Goal: Task Accomplishment & Management: Use online tool/utility

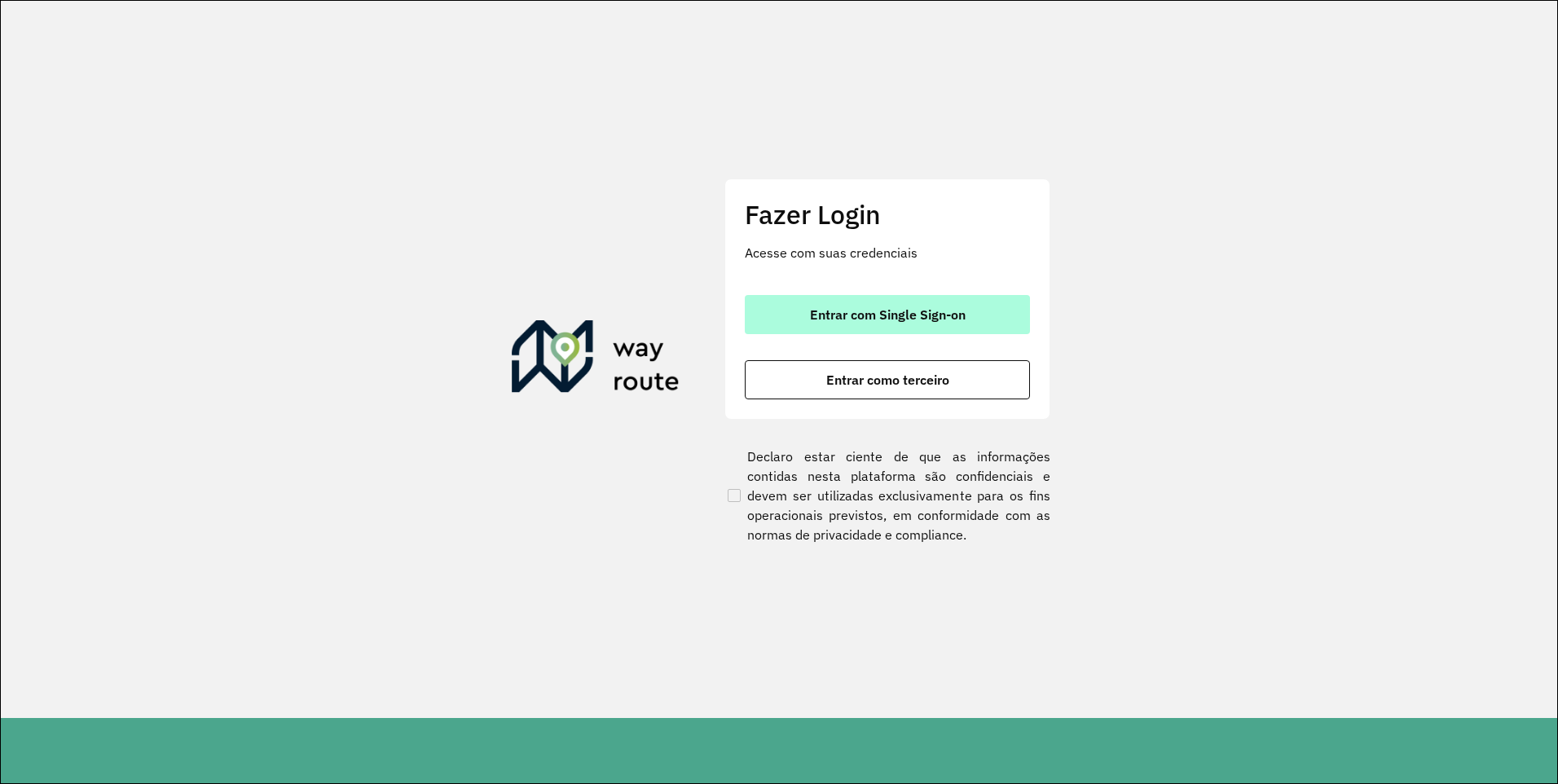
click at [788, 314] on button "Entrar com Single Sign-on" at bounding box center [888, 314] width 286 height 39
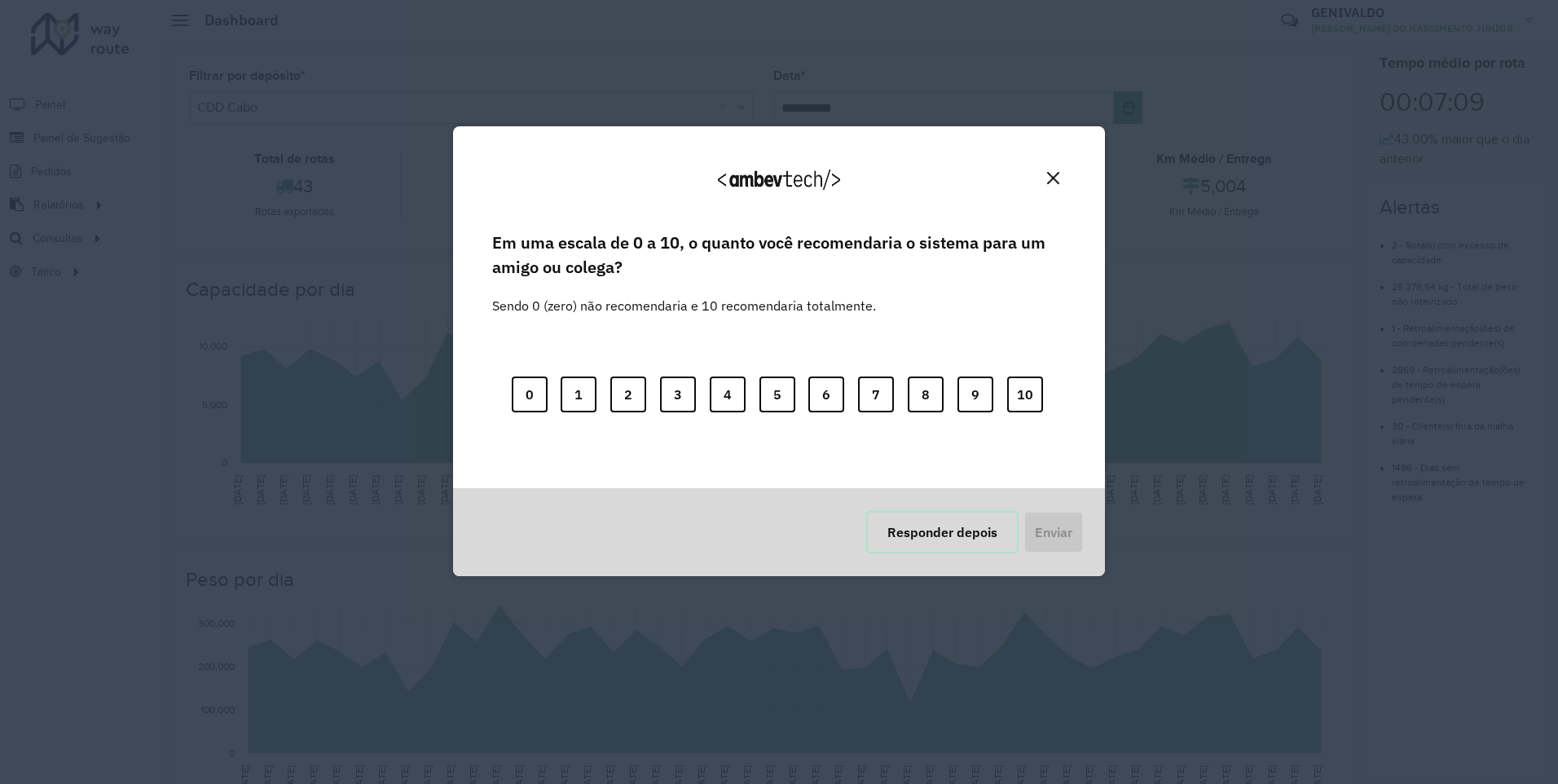
click at [911, 539] on button "Responder depois" at bounding box center [942, 532] width 152 height 42
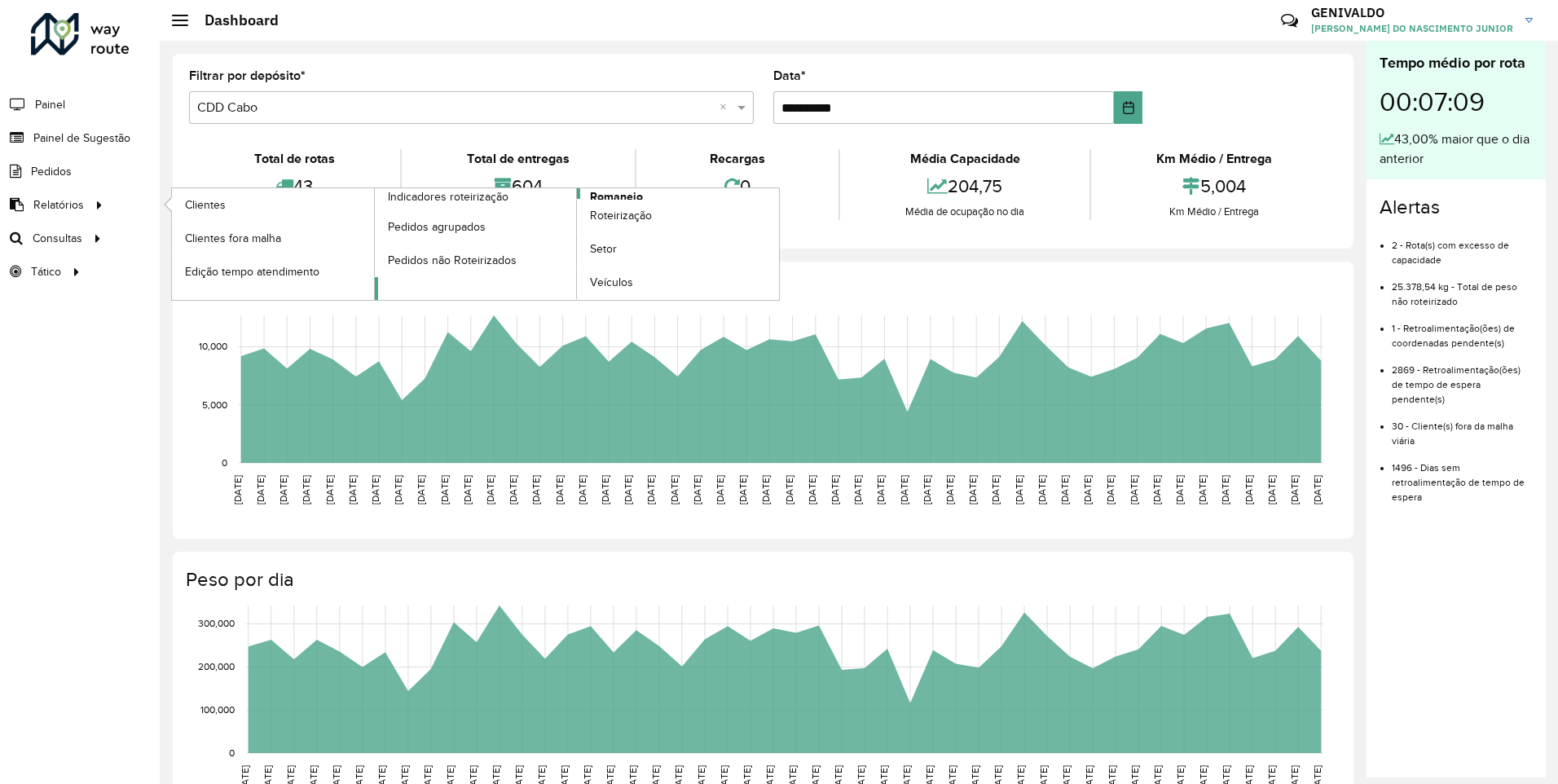
click at [620, 195] on span "Romaneio" at bounding box center [616, 196] width 53 height 18
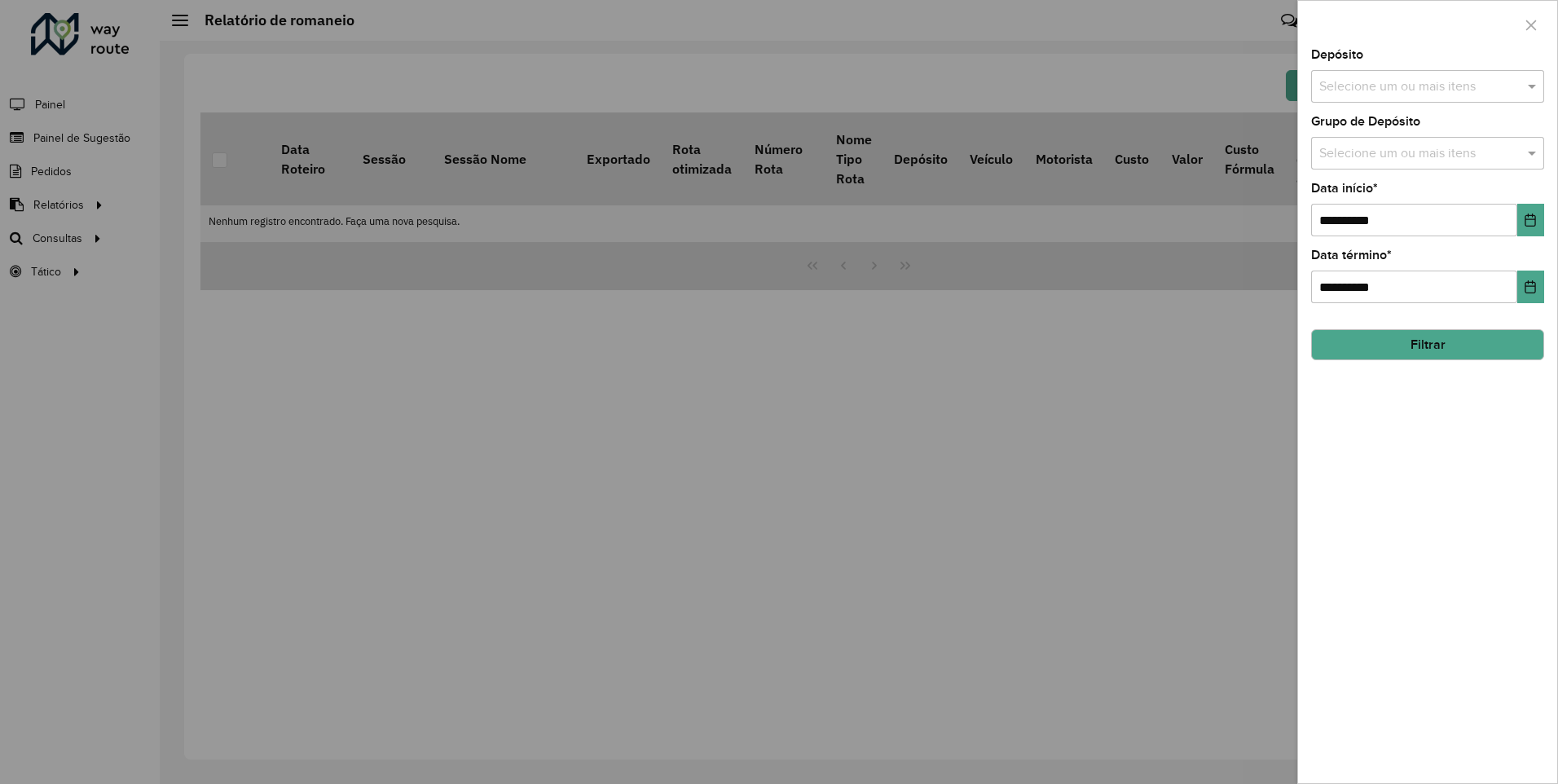
click at [1409, 87] on input "text" at bounding box center [1420, 87] width 208 height 19
click at [1379, 223] on div "CDD Cabo" at bounding box center [1427, 223] width 231 height 28
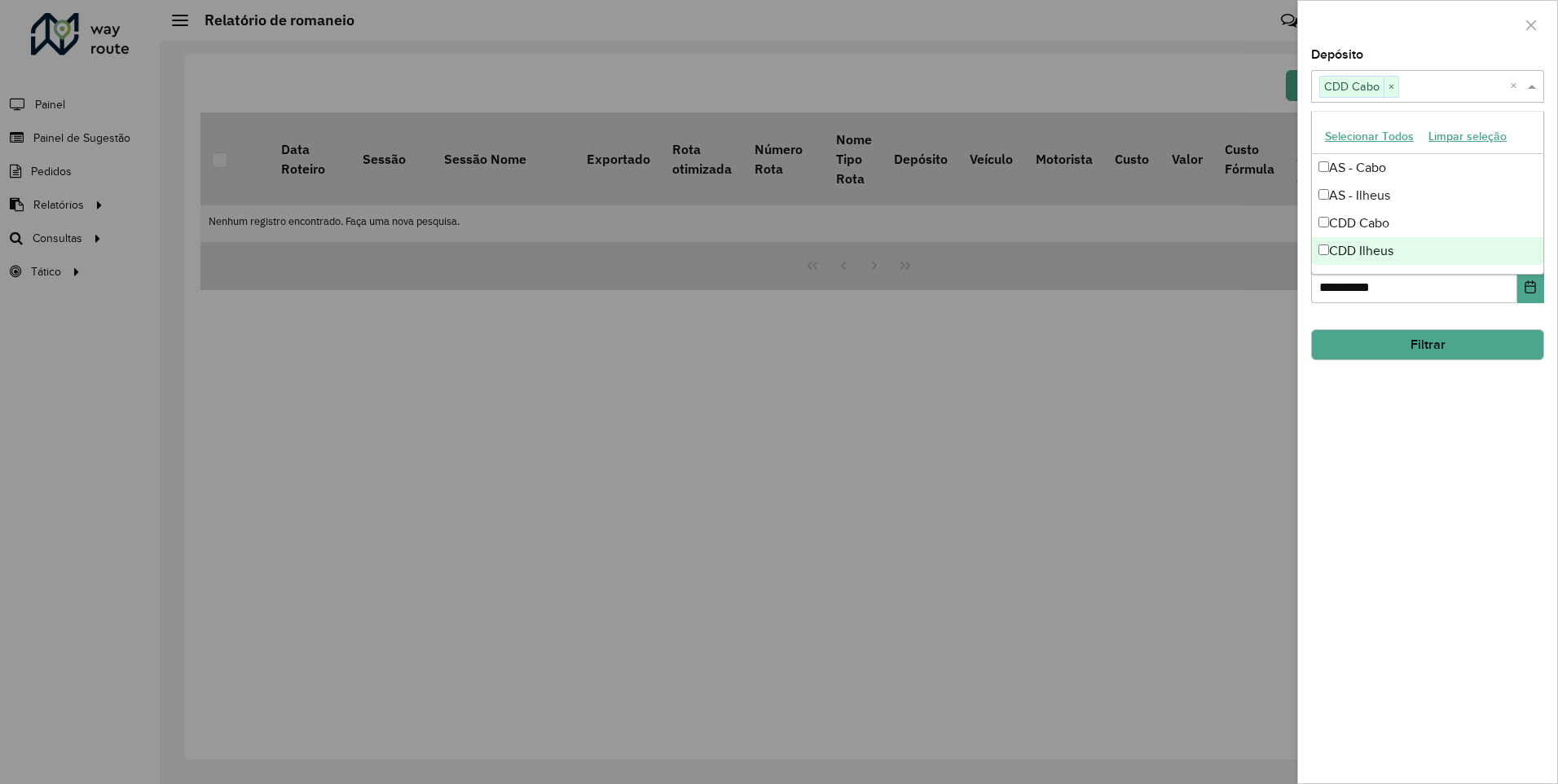
click at [1402, 413] on div "**********" at bounding box center [1427, 415] width 259 height 734
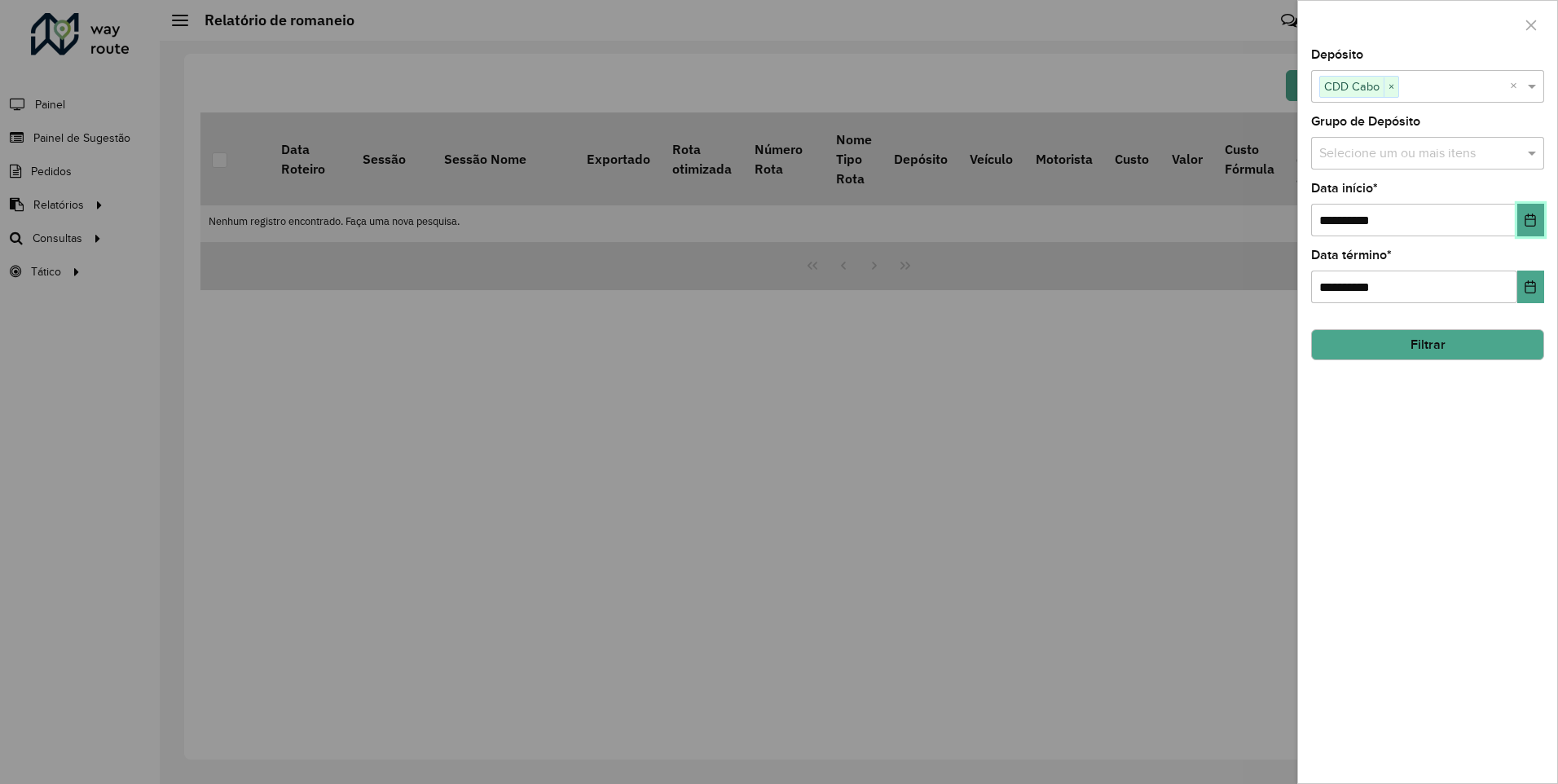
click at [1528, 223] on icon "Choose Date" at bounding box center [1530, 220] width 13 height 13
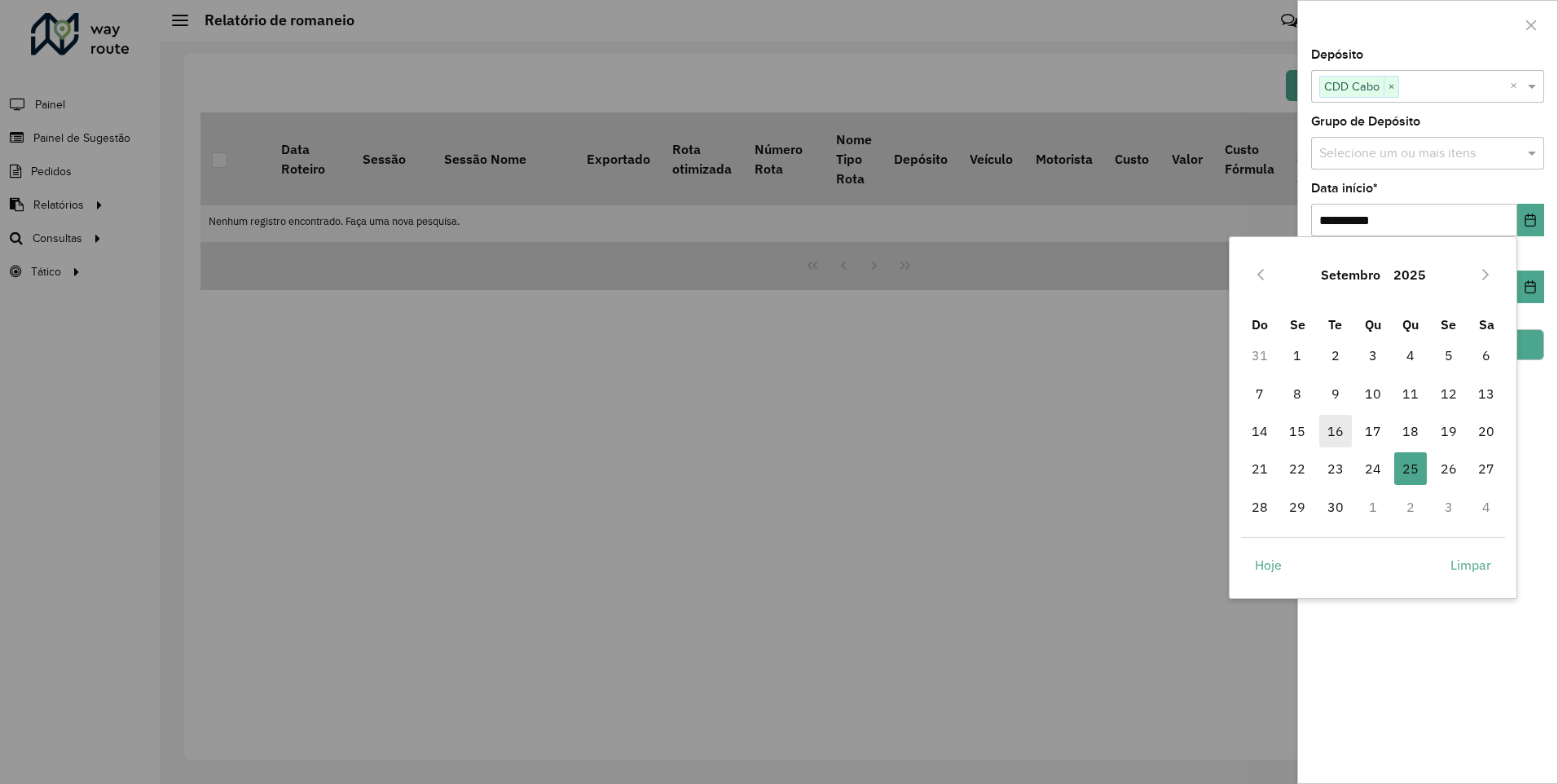
click at [1335, 430] on span "16" at bounding box center [1335, 430] width 32 height 32
type input "**********"
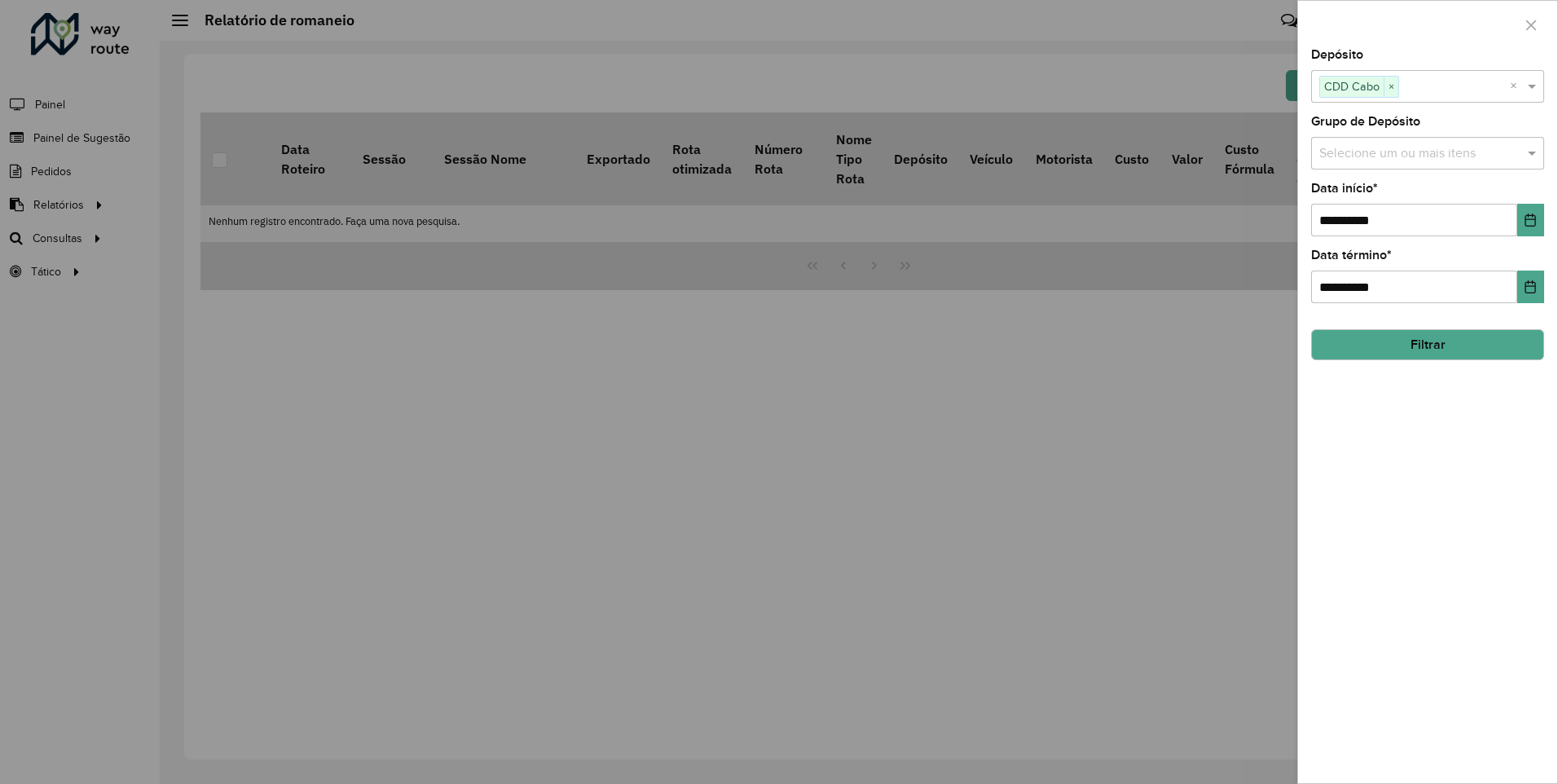
click at [1396, 343] on button "Filtrar" at bounding box center [1427, 345] width 233 height 31
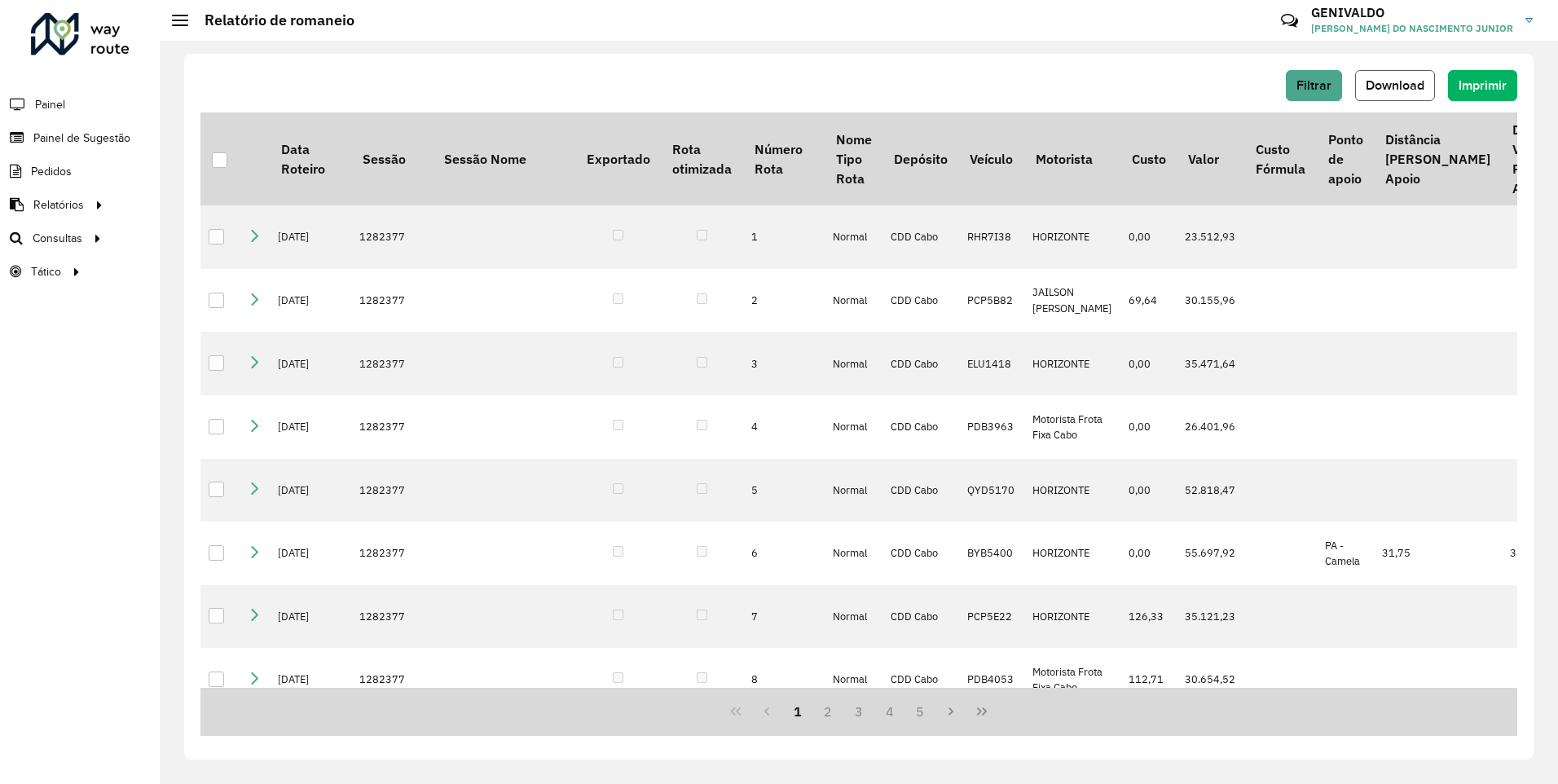
click at [1413, 88] on span "Download" at bounding box center [1396, 85] width 59 height 14
click at [1095, 64] on div "Filtrar Download Imprimir Data Roteiro Sessão Sessão Nome Exportado Rota otimiz…" at bounding box center [859, 406] width 1350 height 706
click at [58, 104] on span "Painel" at bounding box center [52, 104] width 33 height 18
click at [107, 136] on span "Painel de Sugestão" at bounding box center [84, 138] width 102 height 18
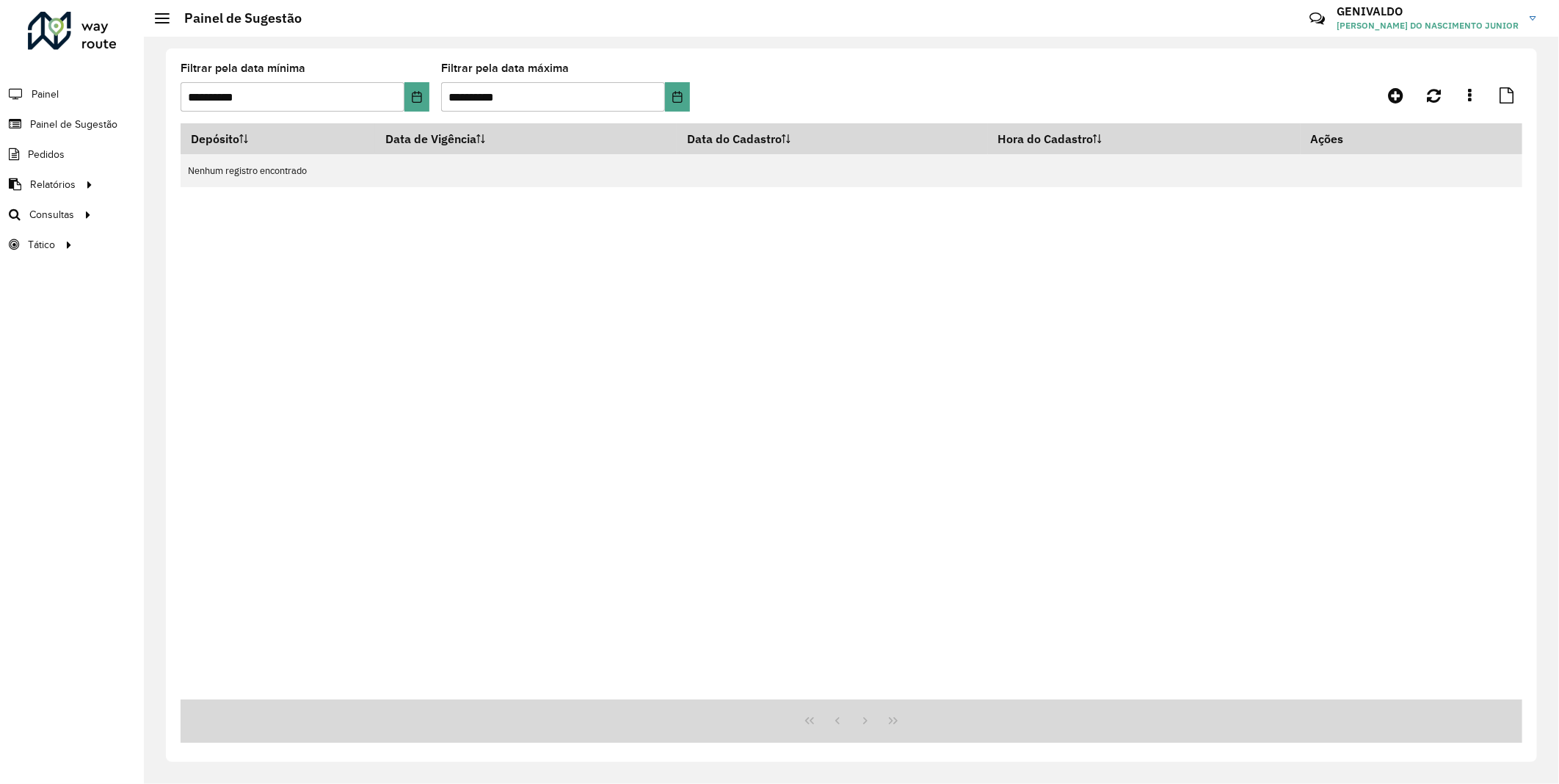
click at [1305, 248] on div "Depósito Data de Vigência Data do Cadastro Hora do Cadastro Ações Nenhum regist…" at bounding box center [851, 411] width 1342 height 576
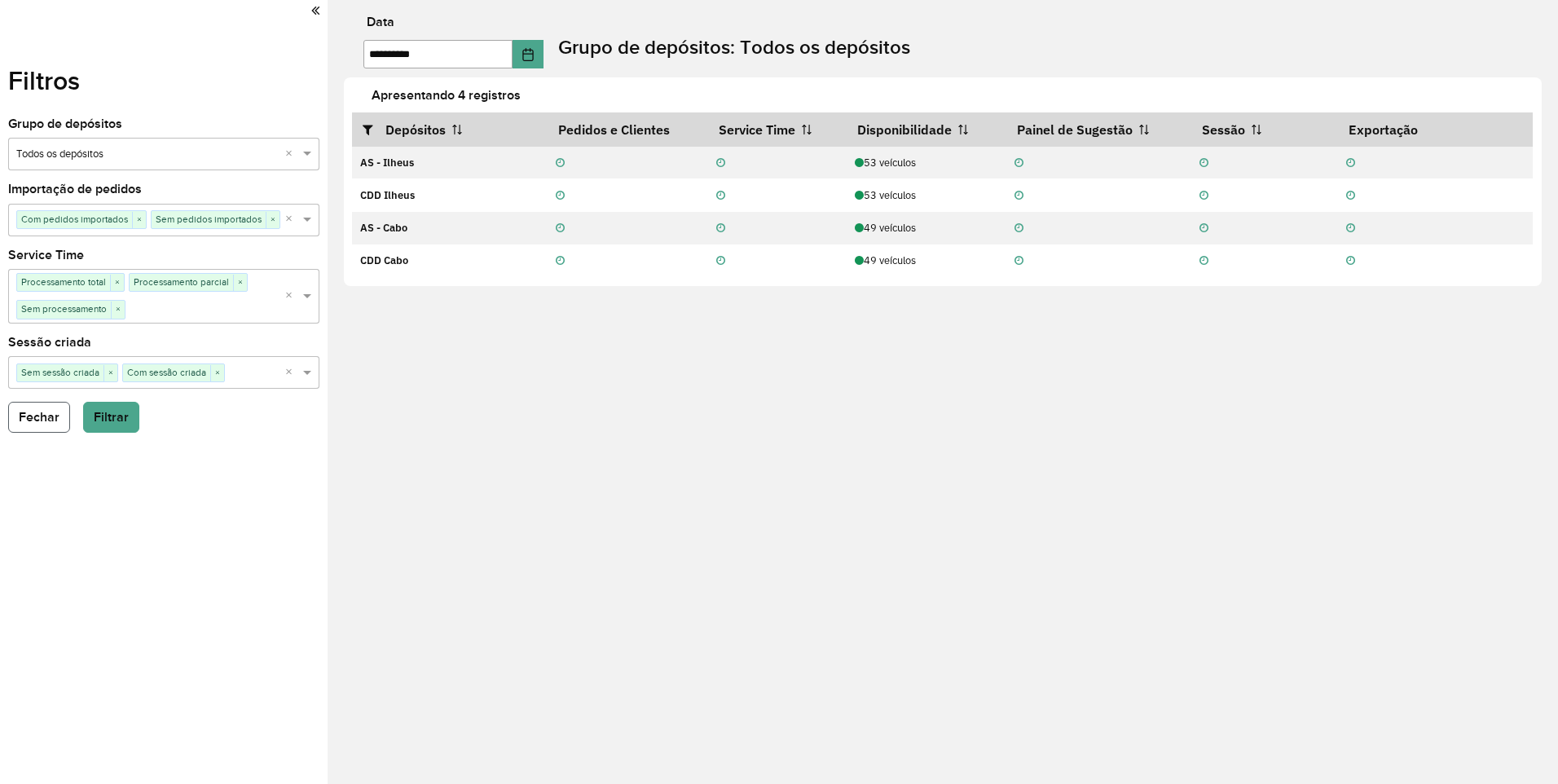
click at [40, 419] on button "Fechar" at bounding box center [39, 417] width 62 height 31
